Goal: Information Seeking & Learning: Learn about a topic

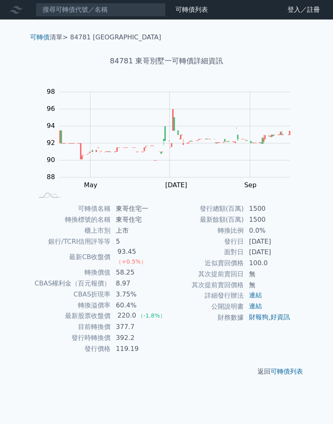
click at [265, 72] on div "84781 東哥別墅一可轉債詳細資訊" at bounding box center [167, 60] width 286 height 37
click at [297, 12] on font "登入／註冊" at bounding box center [304, 10] width 33 height 8
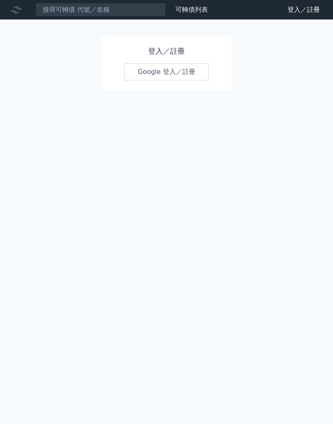
click at [178, 74] on link "Google 登入／註冊" at bounding box center [166, 71] width 85 height 17
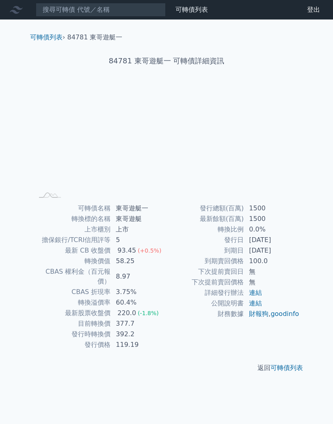
click at [180, 62] on h1 "84781 東哥遊艇一 可轉債詳細資訊" at bounding box center [167, 60] width 286 height 11
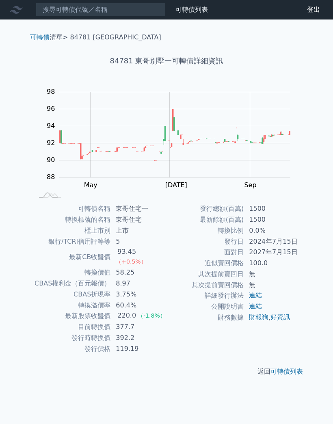
click at [195, 12] on font "可轉債列表" at bounding box center [192, 10] width 33 height 8
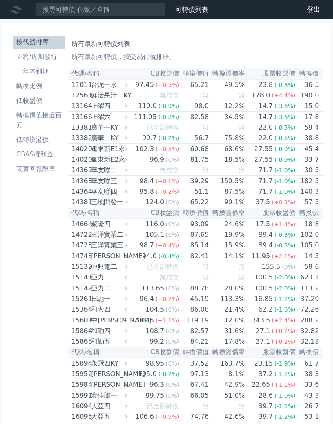
click at [36, 167] on li "高賣回報酬率" at bounding box center [39, 169] width 52 height 10
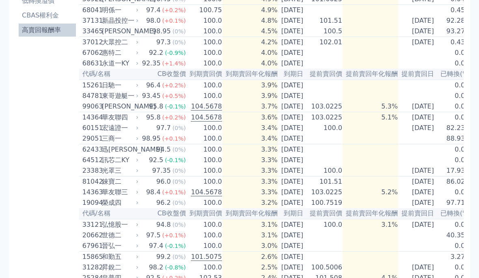
scroll to position [135, 0]
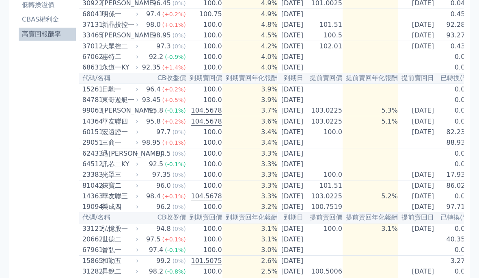
click at [69, 131] on div "按代號排序 即將/近期發行 一年內到期 轉換比例 低收盤價 轉換價值接近百元 低轉換溢價 CBAS權利金 高賣回報酬率" at bounding box center [47, 216] width 64 height 636
